Goal: Navigation & Orientation: Find specific page/section

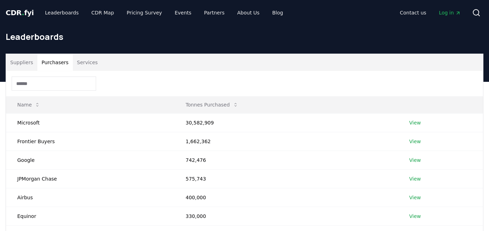
click at [52, 62] on button "Purchasers" at bounding box center [55, 62] width 36 height 17
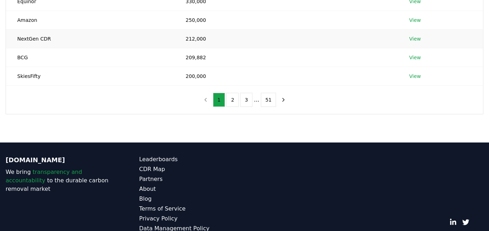
scroll to position [223, 0]
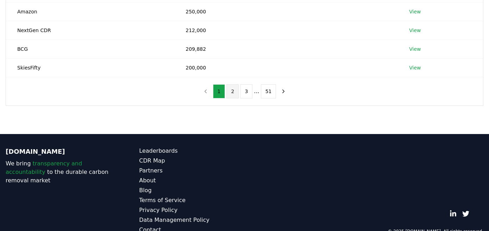
click at [233, 91] on button "2" at bounding box center [233, 91] width 12 height 14
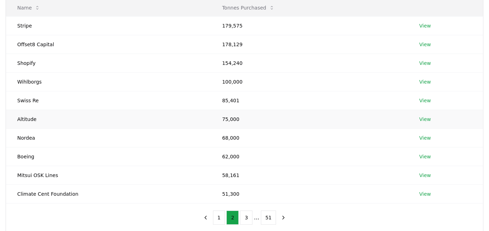
scroll to position [111, 0]
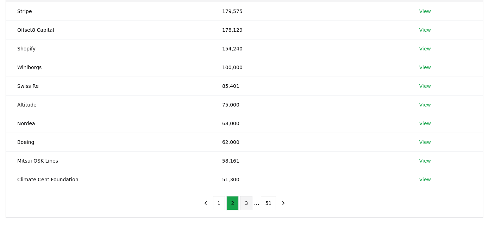
click at [243, 201] on button "3" at bounding box center [246, 203] width 12 height 14
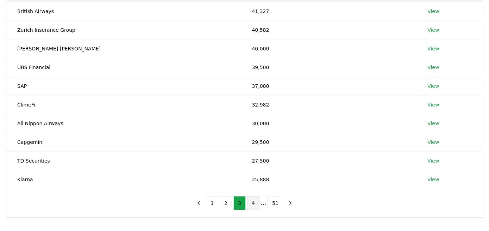
click at [254, 203] on button "4" at bounding box center [253, 203] width 12 height 14
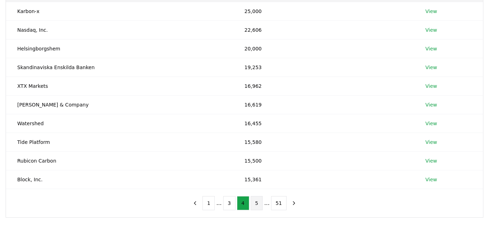
click at [257, 200] on button "5" at bounding box center [257, 203] width 12 height 14
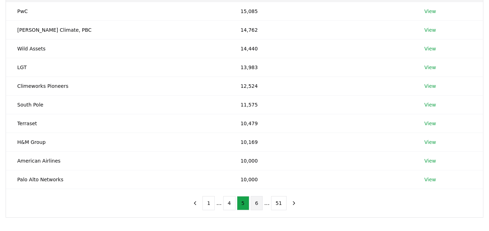
click at [260, 201] on button "6" at bounding box center [257, 203] width 12 height 14
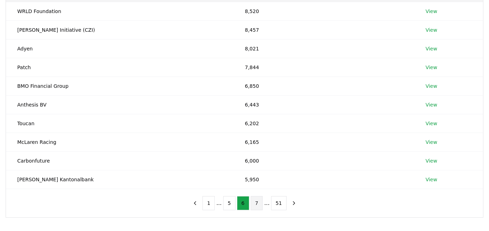
click at [256, 204] on button "7" at bounding box center [257, 203] width 12 height 14
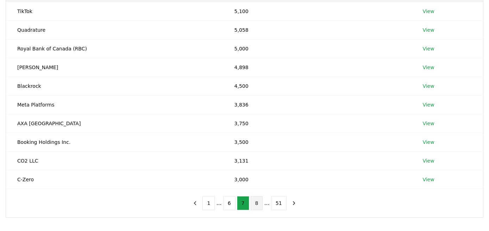
click at [257, 200] on button "8" at bounding box center [257, 203] width 12 height 14
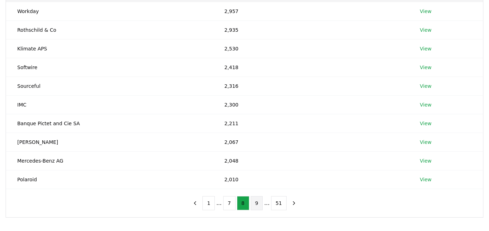
click at [257, 201] on button "9" at bounding box center [257, 203] width 12 height 14
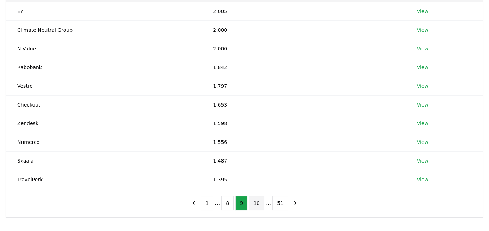
click at [258, 204] on button "10" at bounding box center [257, 203] width 16 height 14
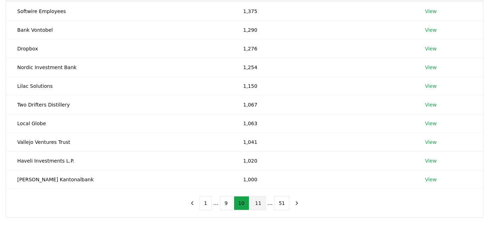
click at [258, 206] on button "11" at bounding box center [259, 203] width 16 height 14
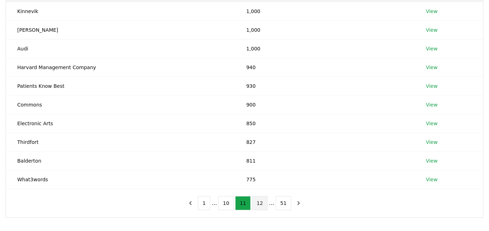
click at [257, 200] on button "12" at bounding box center [260, 203] width 16 height 14
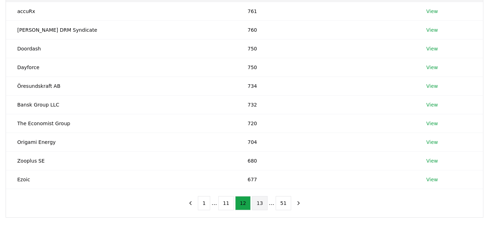
click at [260, 200] on button "13" at bounding box center [260, 203] width 16 height 14
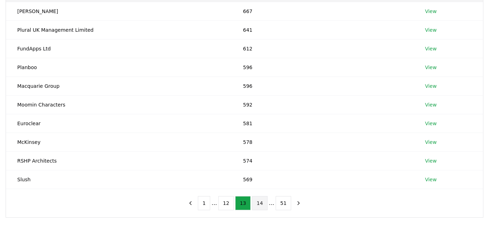
click at [258, 202] on button "14" at bounding box center [260, 203] width 16 height 14
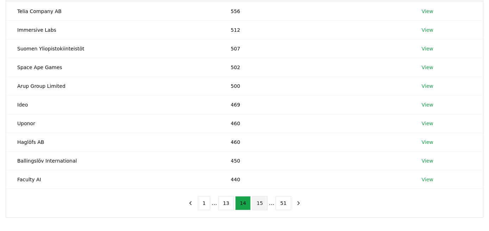
click at [262, 203] on button "15" at bounding box center [260, 203] width 16 height 14
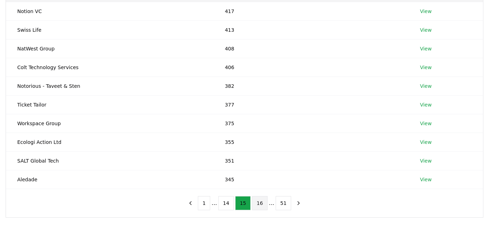
click at [263, 203] on button "16" at bounding box center [260, 203] width 16 height 14
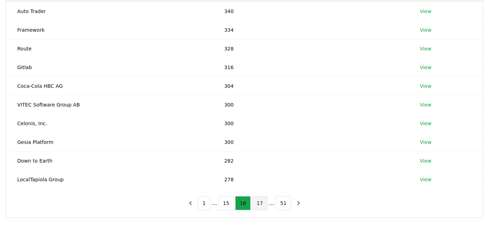
click at [260, 202] on button "17" at bounding box center [260, 203] width 16 height 14
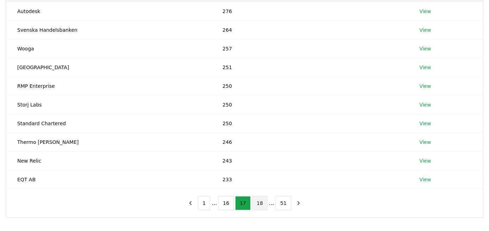
click at [261, 199] on button "18" at bounding box center [260, 203] width 16 height 14
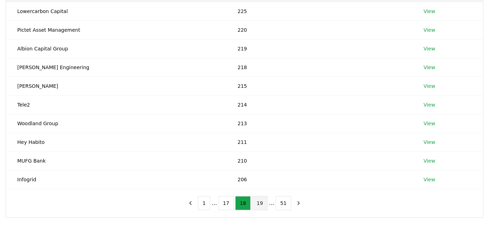
click at [259, 204] on button "19" at bounding box center [260, 203] width 16 height 14
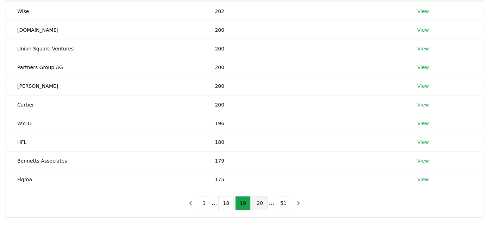
click at [257, 204] on button "20" at bounding box center [260, 203] width 16 height 14
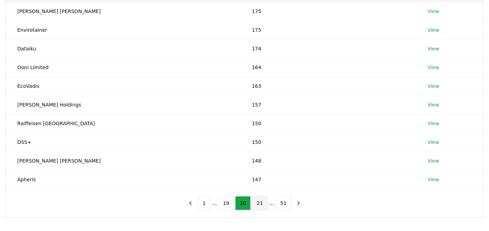
click at [260, 202] on button "21" at bounding box center [260, 203] width 16 height 14
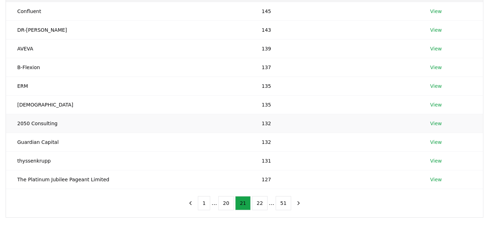
scroll to position [74, 0]
